Goal: Information Seeking & Learning: Learn about a topic

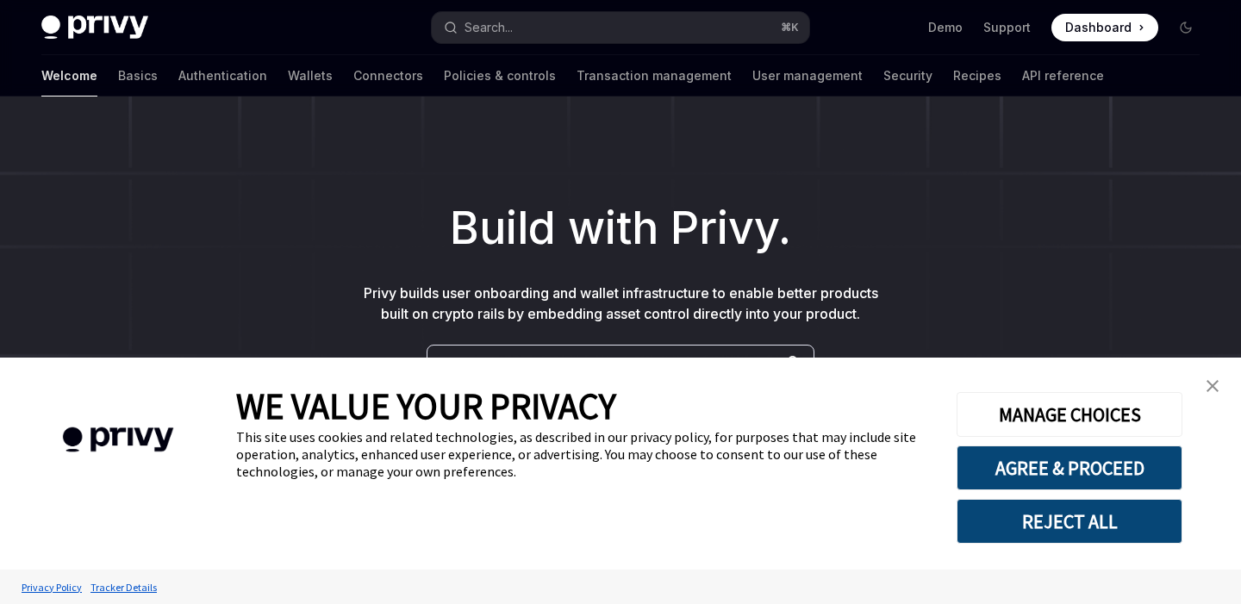
type textarea "*"
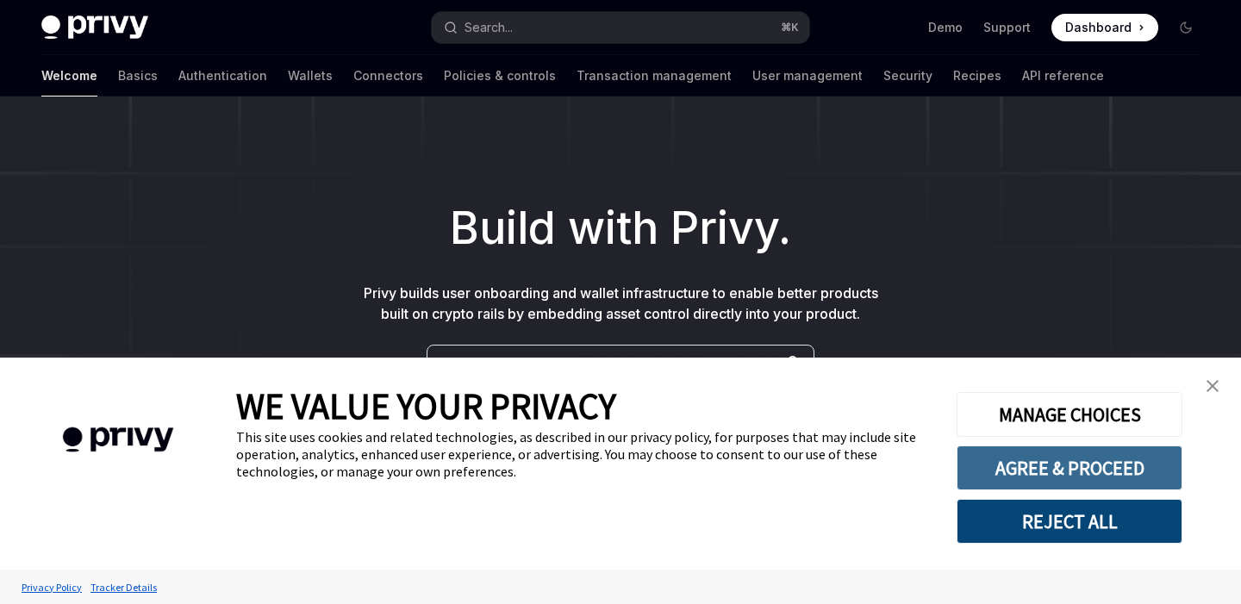
click at [1023, 459] on button "AGREE & PROCEED" at bounding box center [1070, 468] width 226 height 45
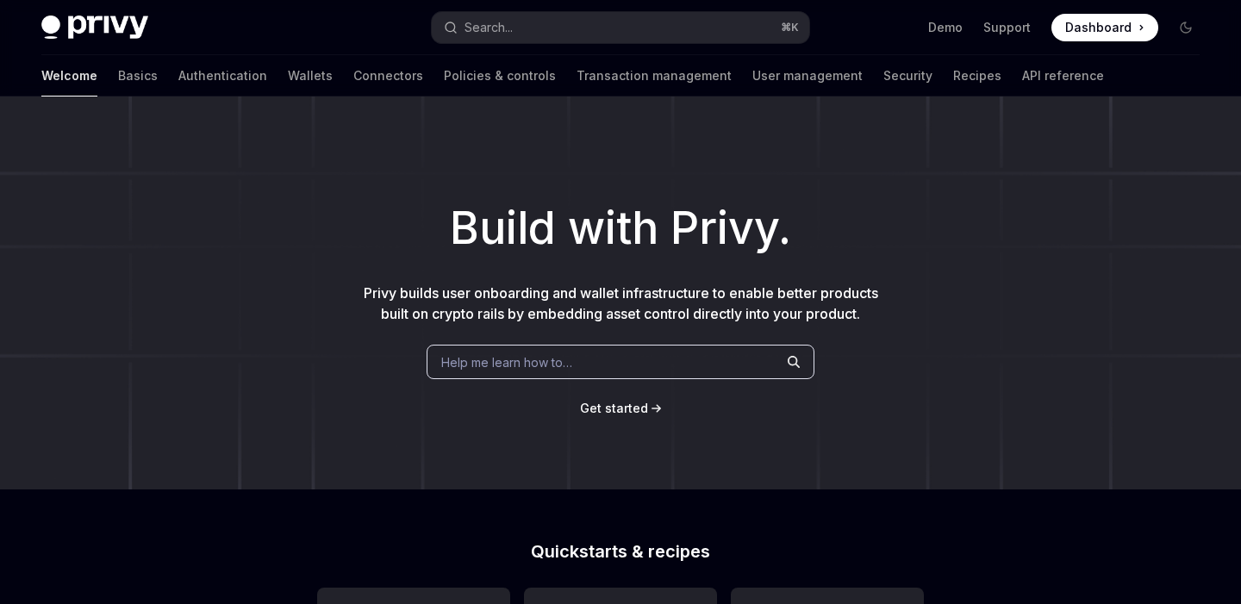
click at [697, 223] on h1 "Build with Privy." at bounding box center [621, 228] width 1186 height 67
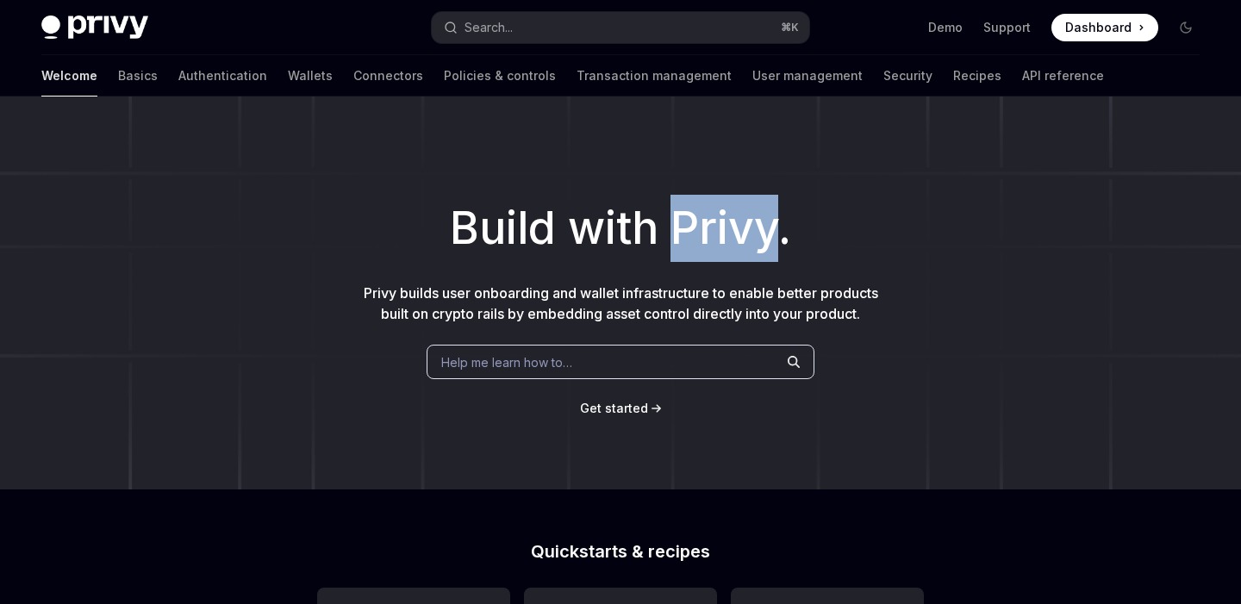
click at [697, 223] on h1 "Build with Privy." at bounding box center [621, 228] width 1186 height 67
copy h1 "Privy"
